Goal: Find specific page/section: Find specific page/section

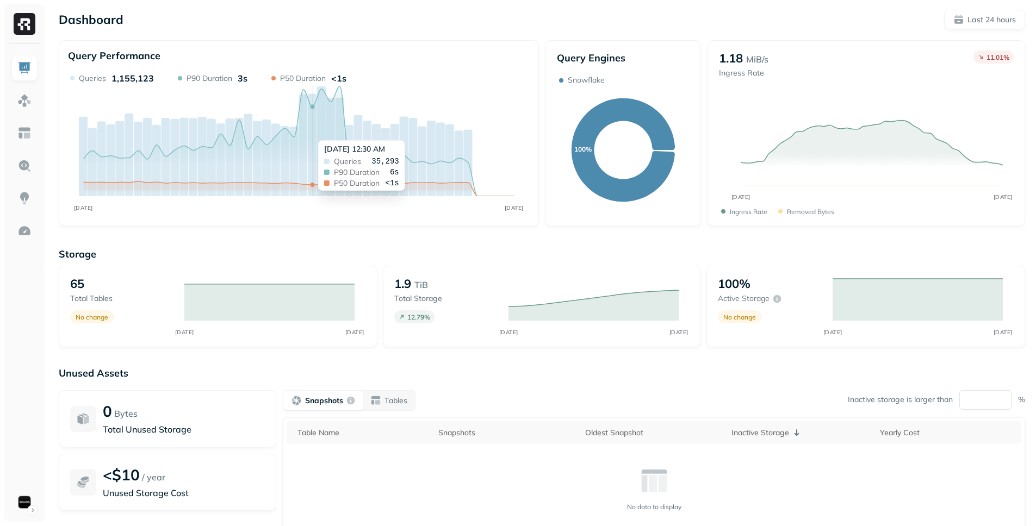
scroll to position [79, 0]
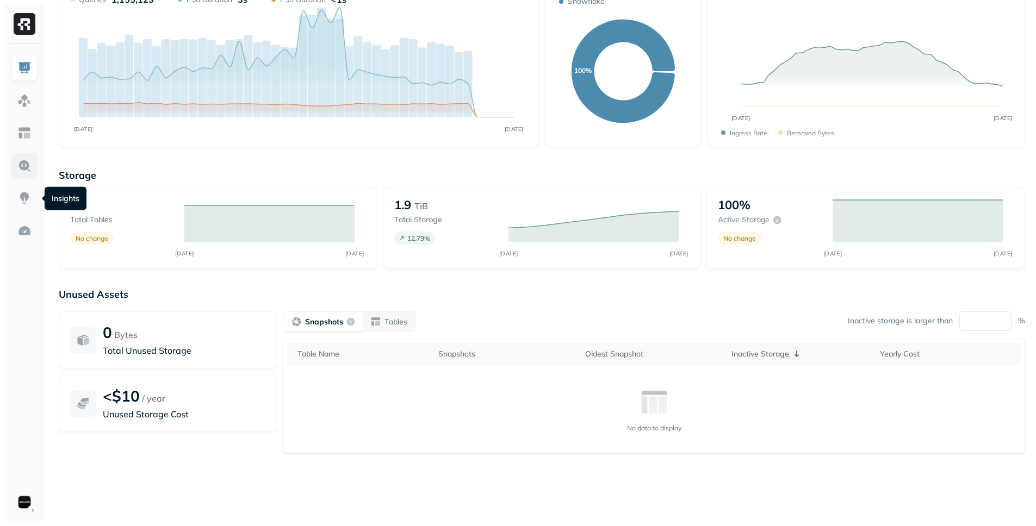
click at [32, 157] on link at bounding box center [24, 166] width 26 height 26
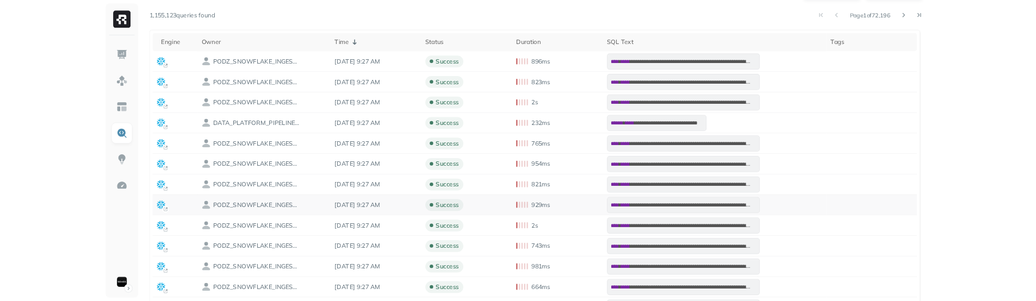
scroll to position [333, 0]
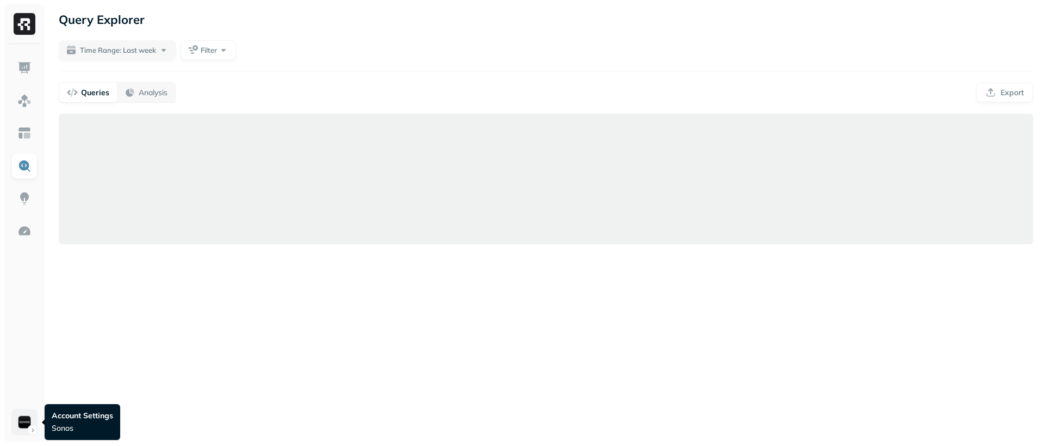
click at [30, 419] on html "Query Explorer Time Range: Last week Filter Queries Analysis Export Account Set…" at bounding box center [522, 223] width 1044 height 446
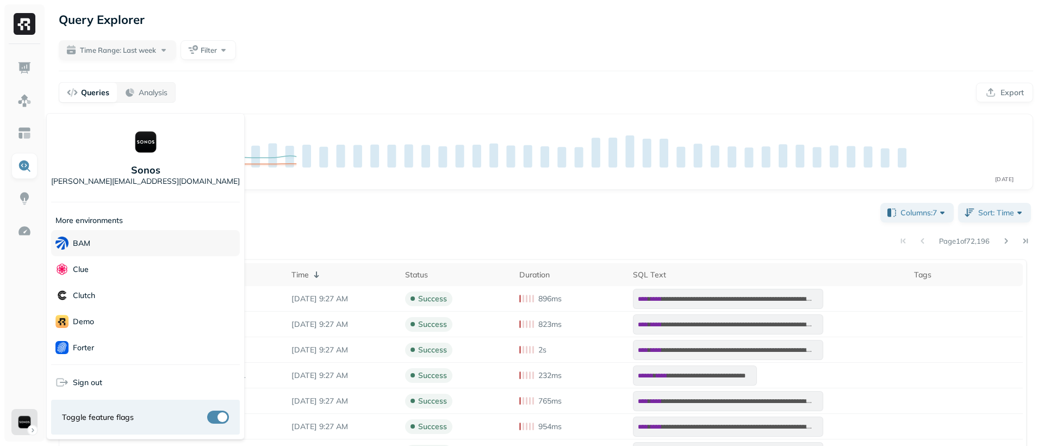
click at [148, 248] on div "BAM" at bounding box center [145, 243] width 189 height 26
